Goal: Find specific page/section: Find specific page/section

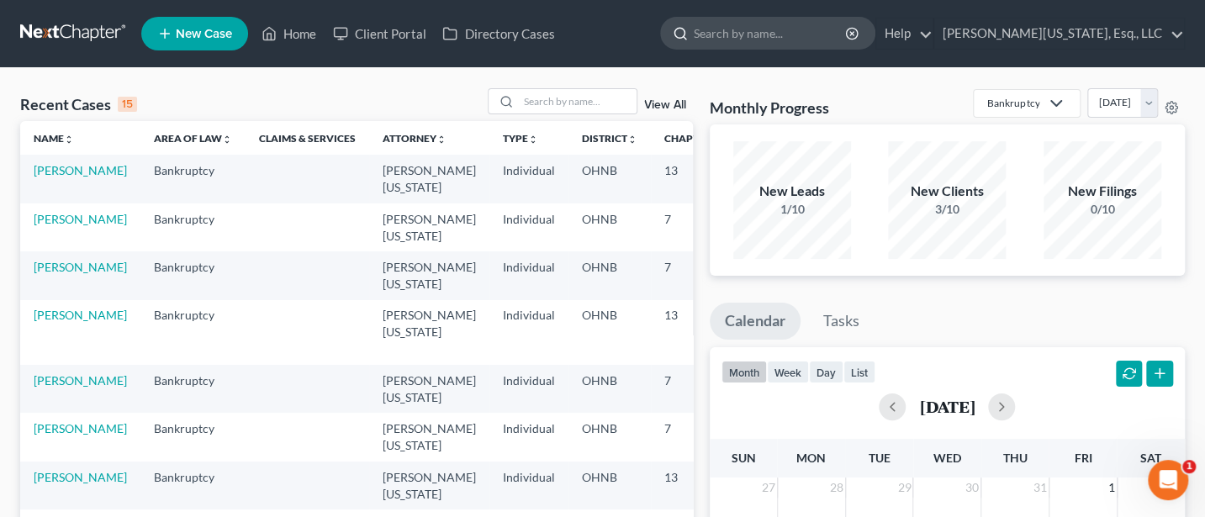
click at [789, 37] on input "search" at bounding box center [771, 33] width 154 height 31
type input "Schneider"
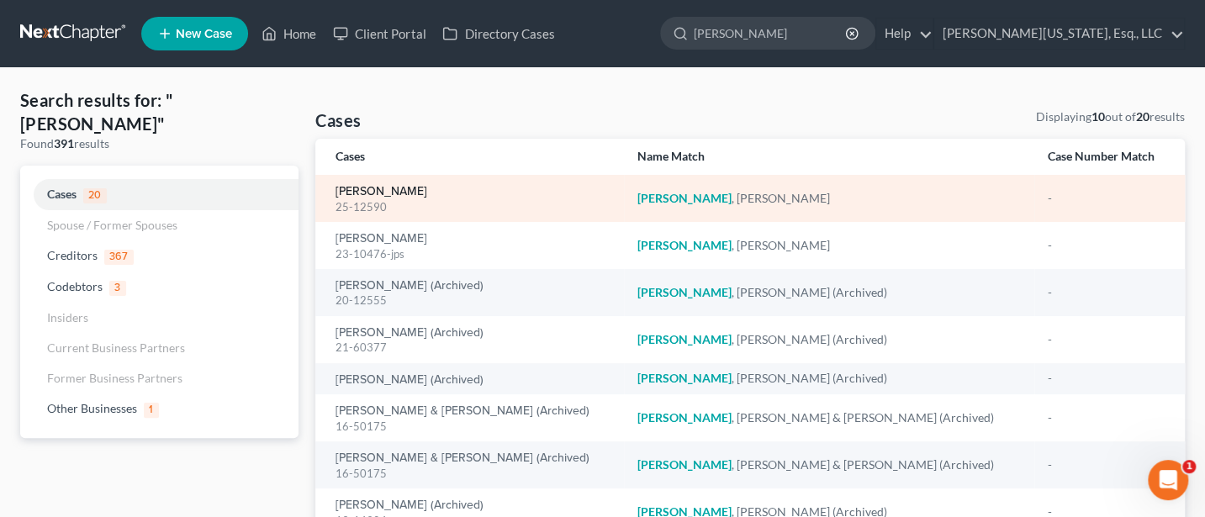
click at [373, 187] on link "Schneider, Kate" at bounding box center [381, 192] width 92 height 12
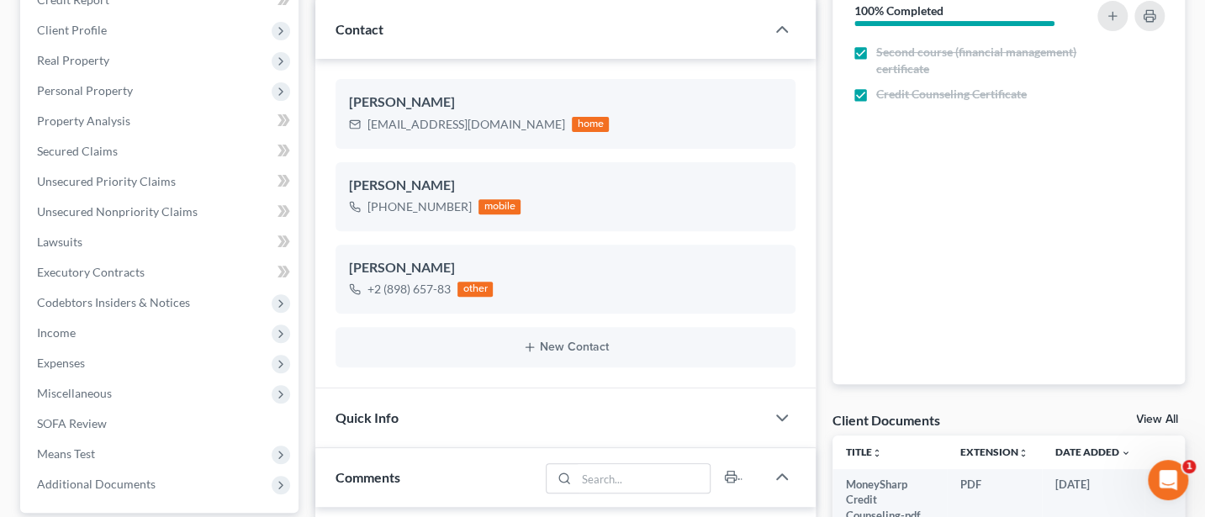
scroll to position [209, 0]
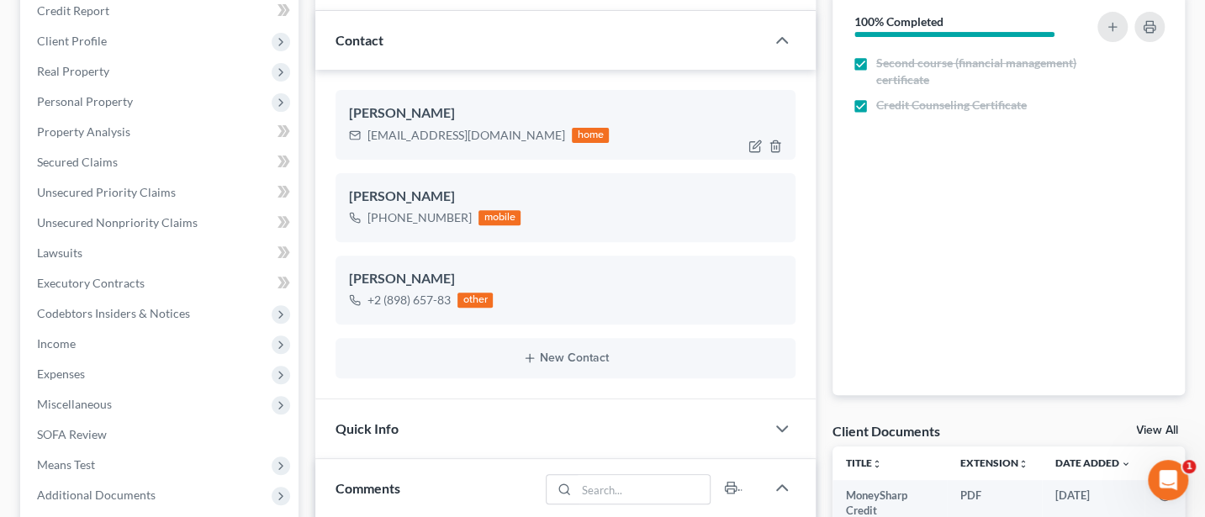
click at [446, 133] on div "katemschneider@yahoo.com" at bounding box center [466, 135] width 198 height 17
copy div "katemschneider@yahoo.com"
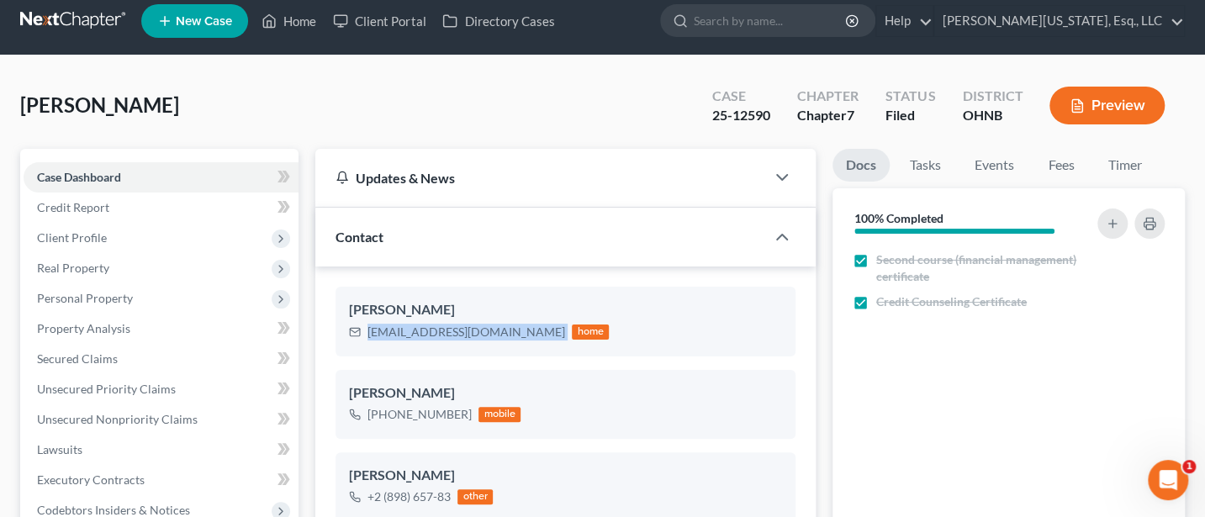
scroll to position [0, 0]
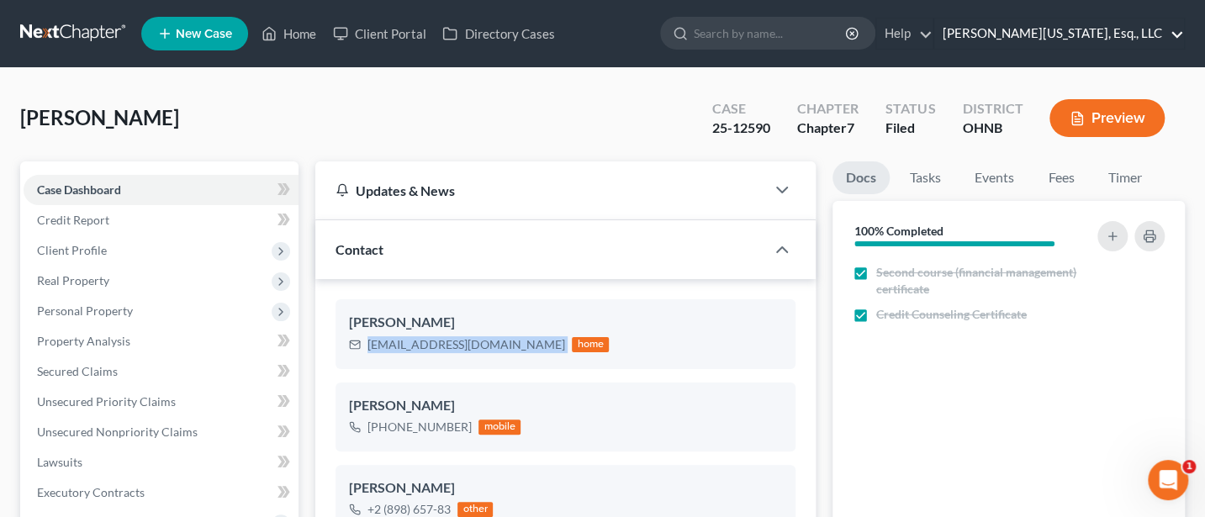
click at [1094, 30] on link "Jann C. Washington, Esq., LLC" at bounding box center [1059, 33] width 250 height 30
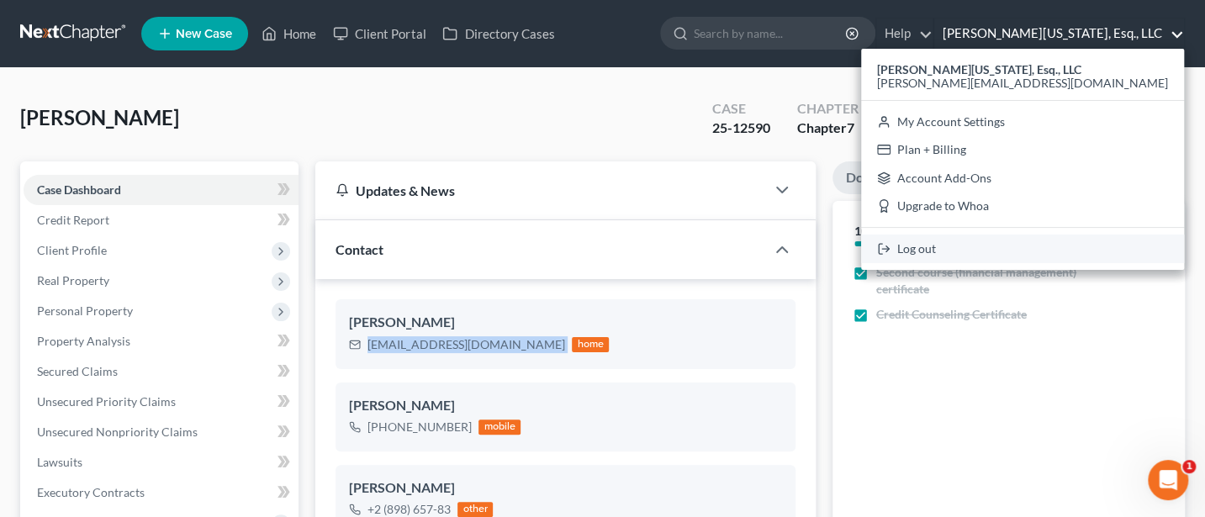
click at [1053, 253] on link "Log out" at bounding box center [1022, 249] width 323 height 29
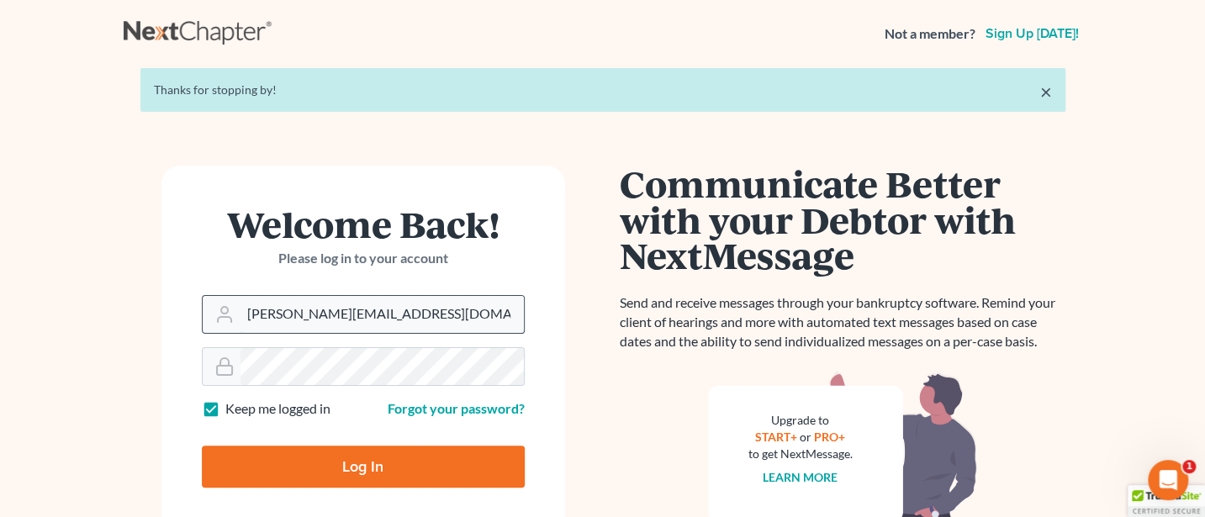
click at [404, 319] on input "[PERSON_NAME][EMAIL_ADDRESS][DOMAIN_NAME]" at bounding box center [381, 314] width 283 height 37
type input "[PERSON_NAME][EMAIL_ADDRESS][DOMAIN_NAME]"
click at [370, 473] on input "Log In" at bounding box center [363, 467] width 323 height 42
type input "Thinking..."
